Goal: Register for event/course

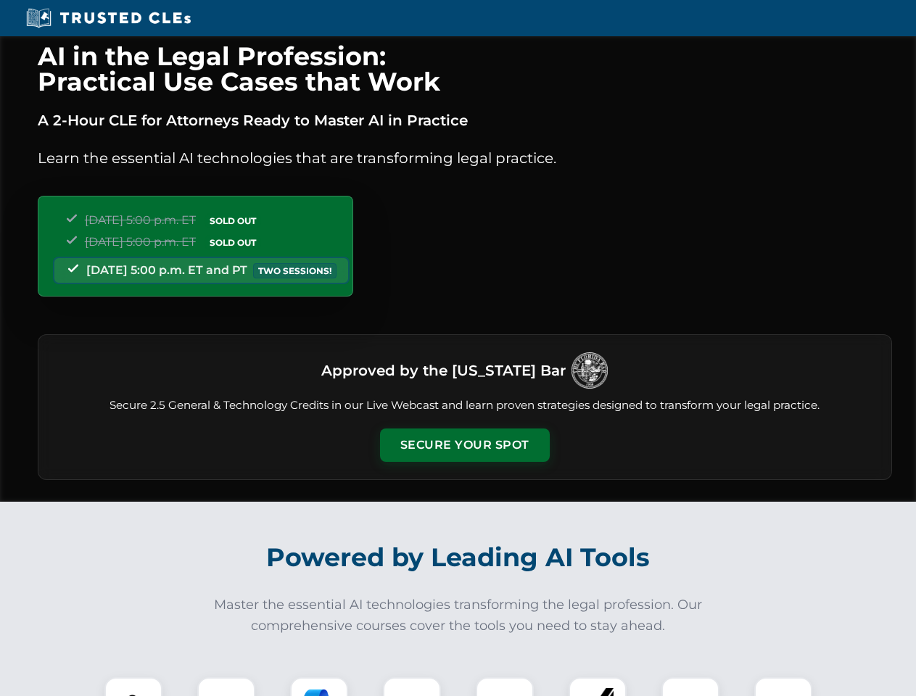
click at [464, 445] on button "Secure Your Spot" at bounding box center [465, 445] width 170 height 33
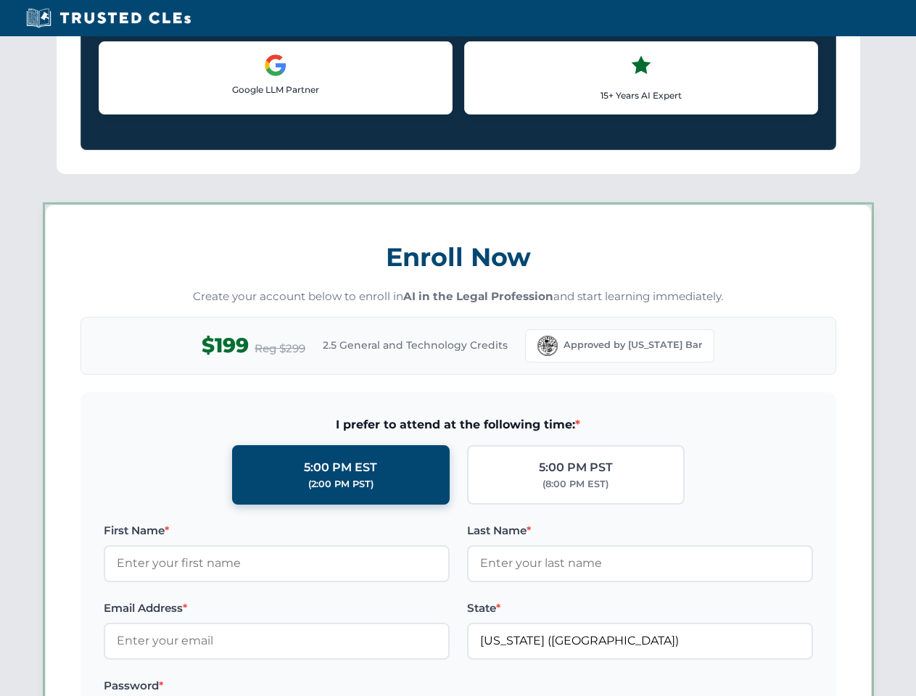
click at [226, 687] on label "Password *" at bounding box center [277, 685] width 346 height 17
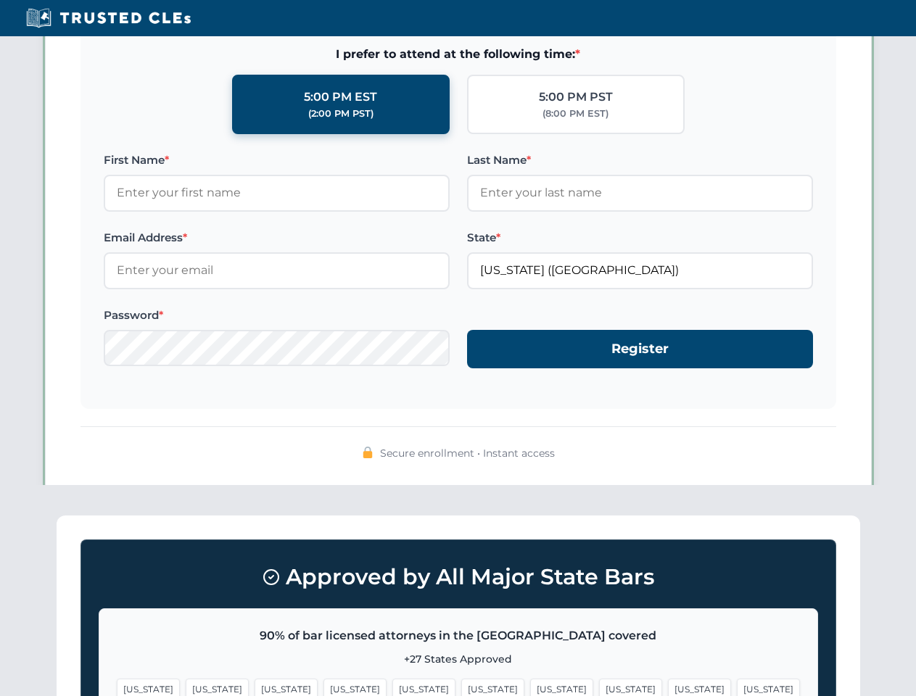
click at [530, 687] on span "[US_STATE]" at bounding box center [561, 689] width 63 height 21
click at [668, 687] on span "[US_STATE]" at bounding box center [699, 689] width 63 height 21
